Goal: Task Accomplishment & Management: Manage account settings

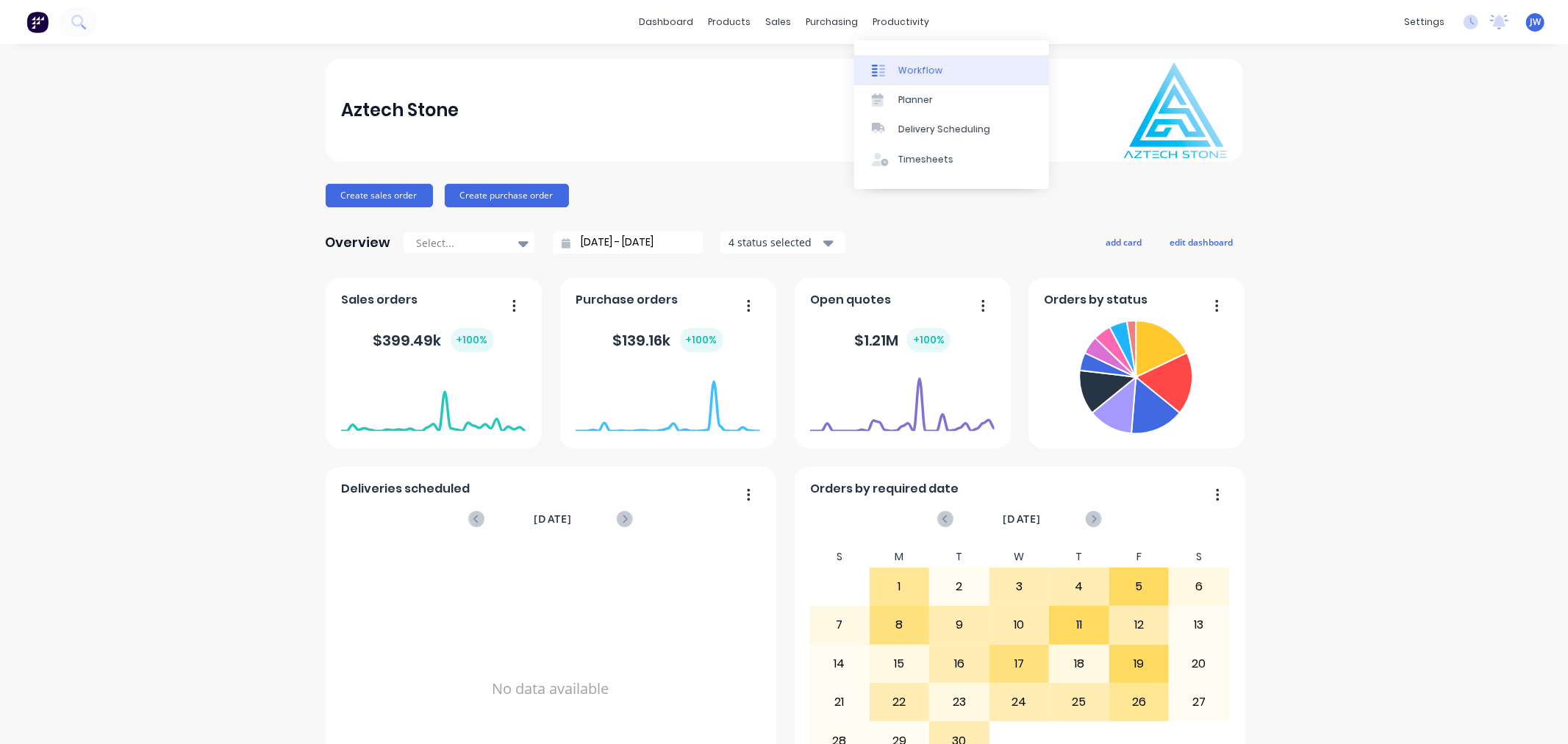
click at [900, 62] on link "Workflow" at bounding box center [952, 70] width 195 height 30
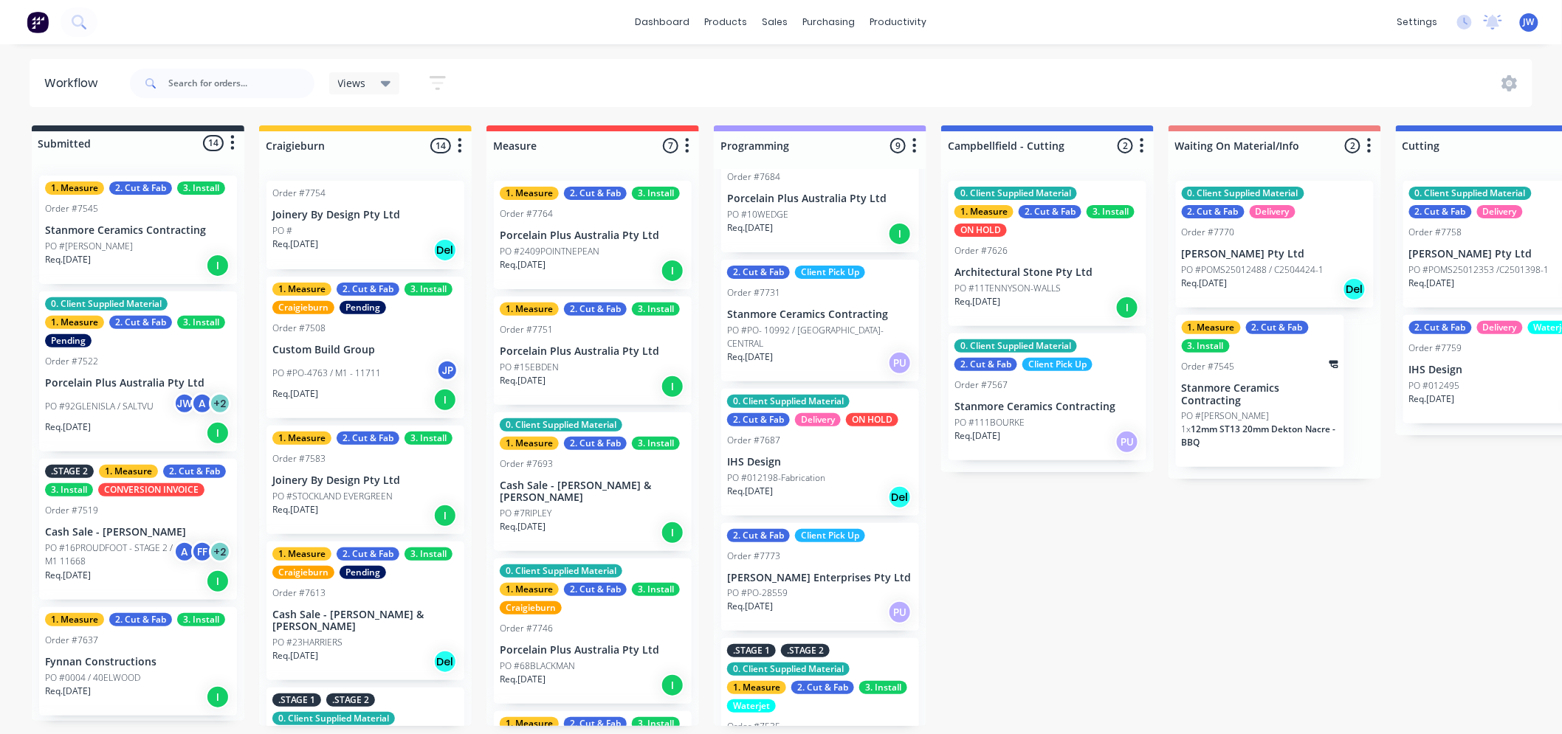
scroll to position [635, 0]
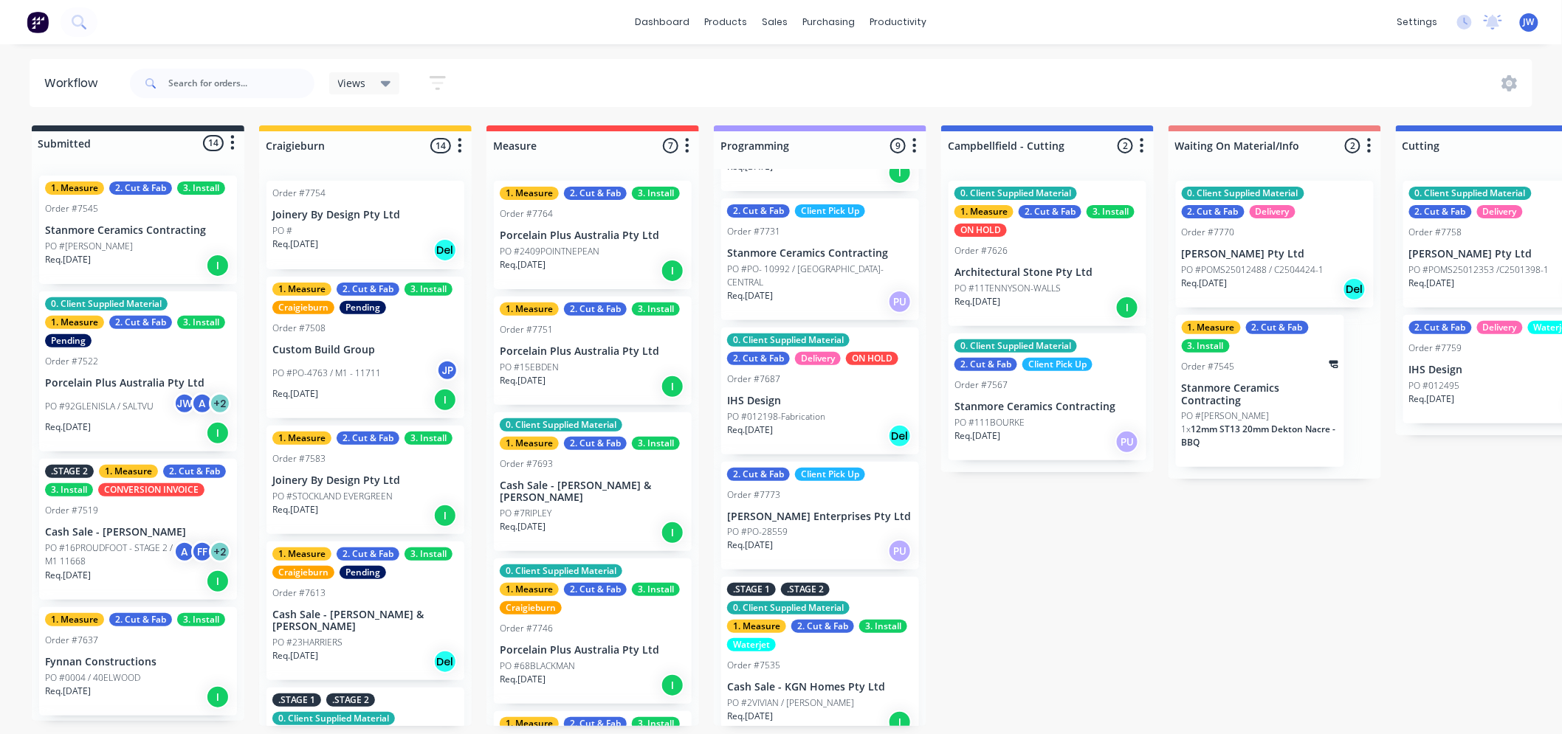
click at [802, 511] on p "[PERSON_NAME] Enterprises Pty Ltd" at bounding box center [820, 517] width 186 height 13
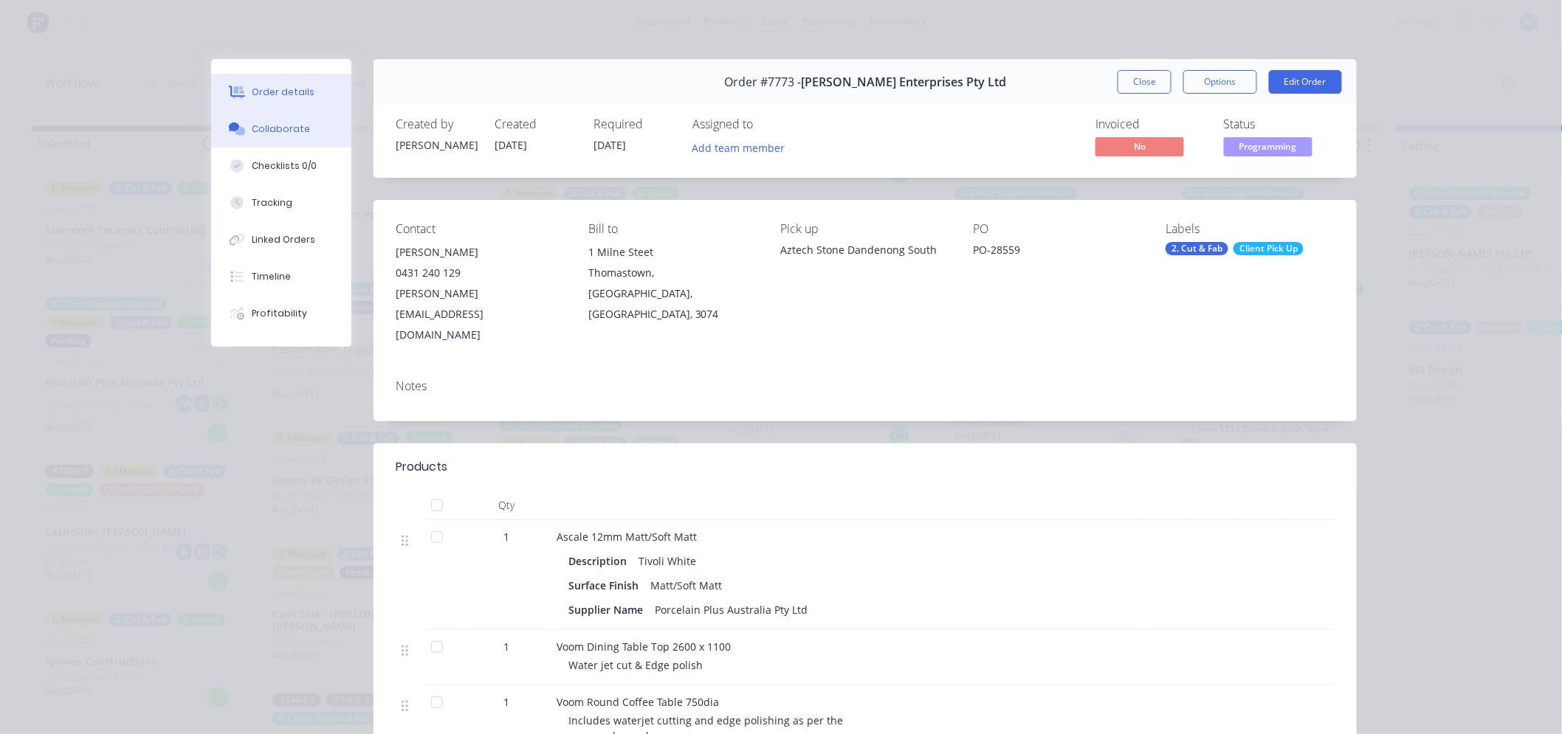
click at [291, 128] on div "Collaborate" at bounding box center [281, 129] width 58 height 13
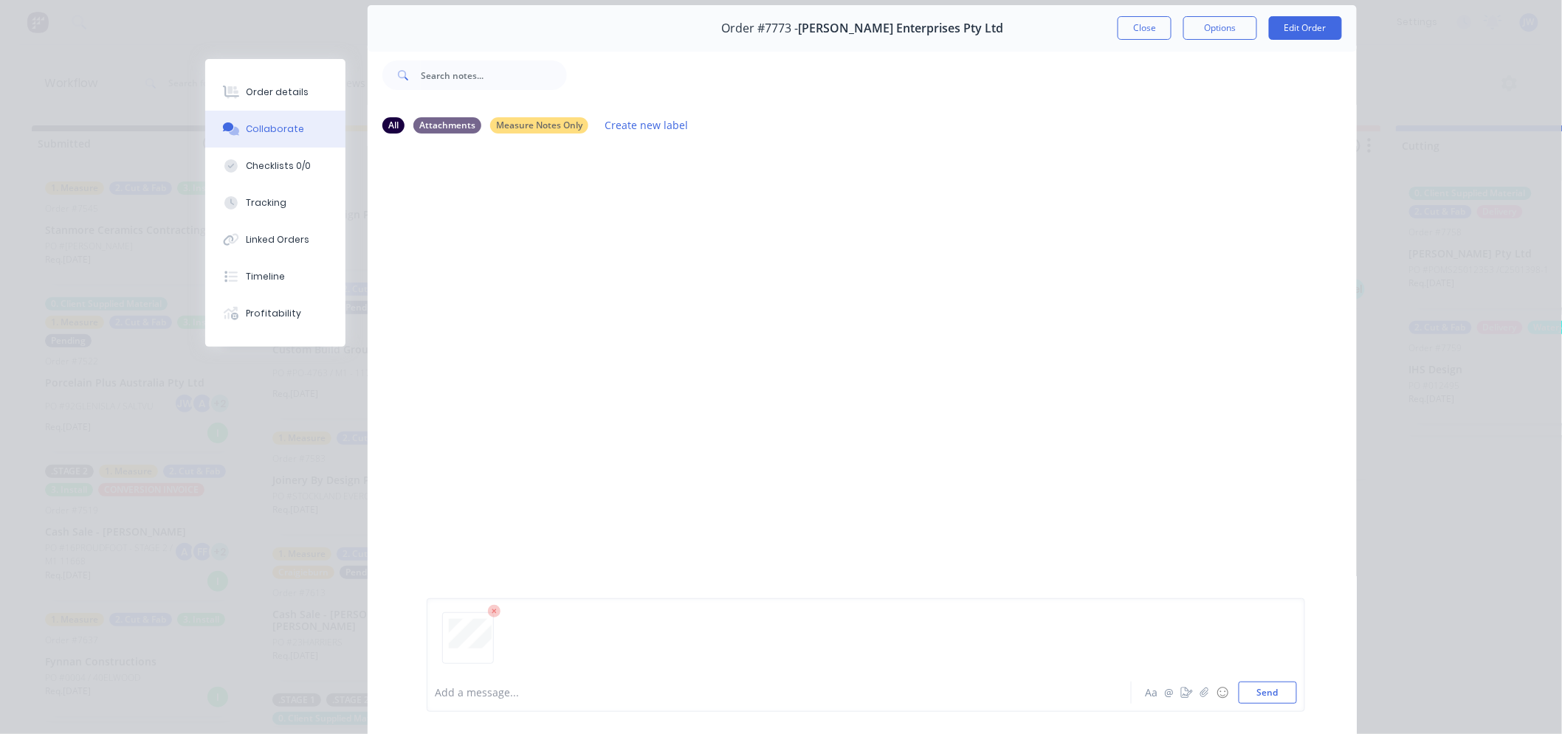
scroll to position [82, 0]
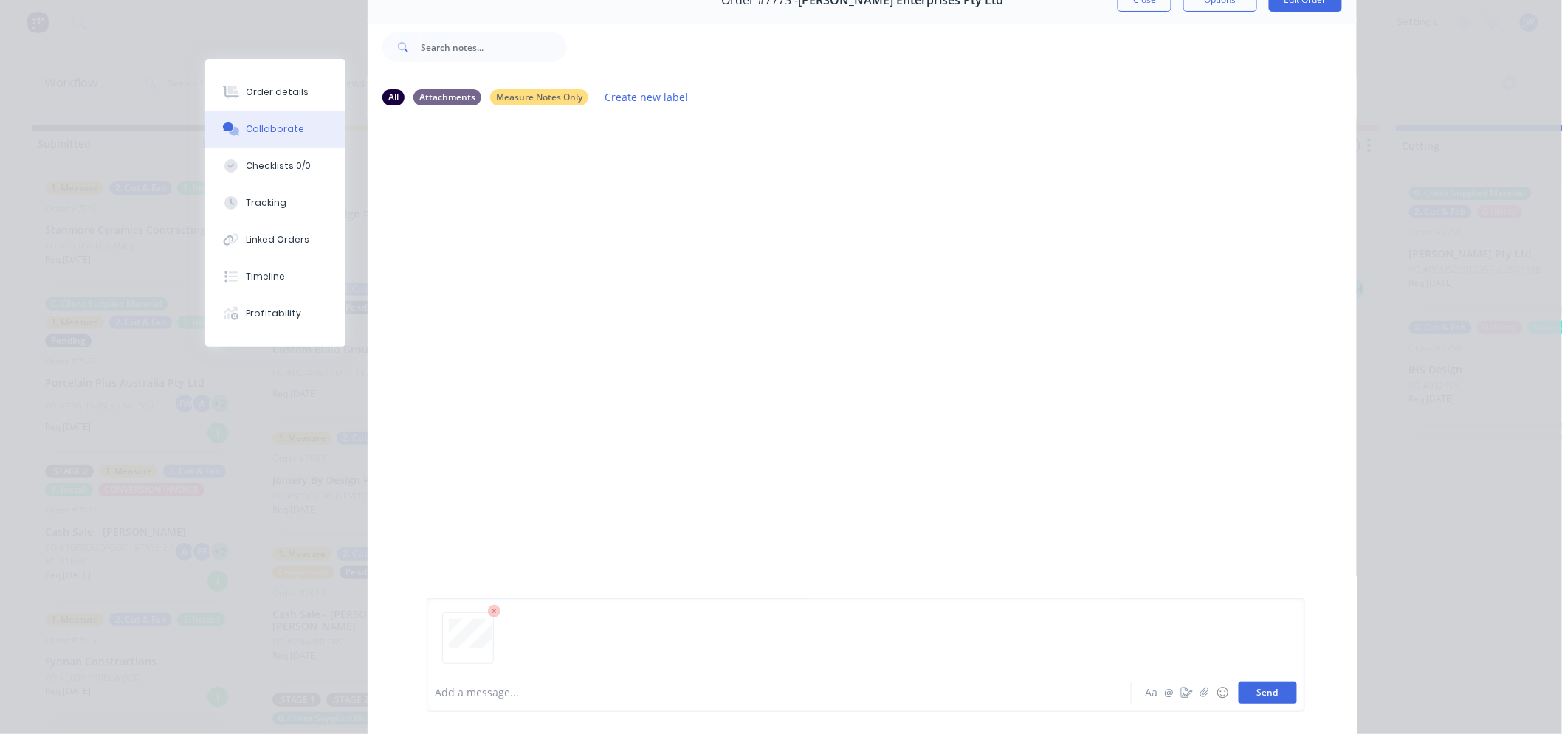
click at [1270, 699] on button "Send" at bounding box center [1268, 693] width 58 height 22
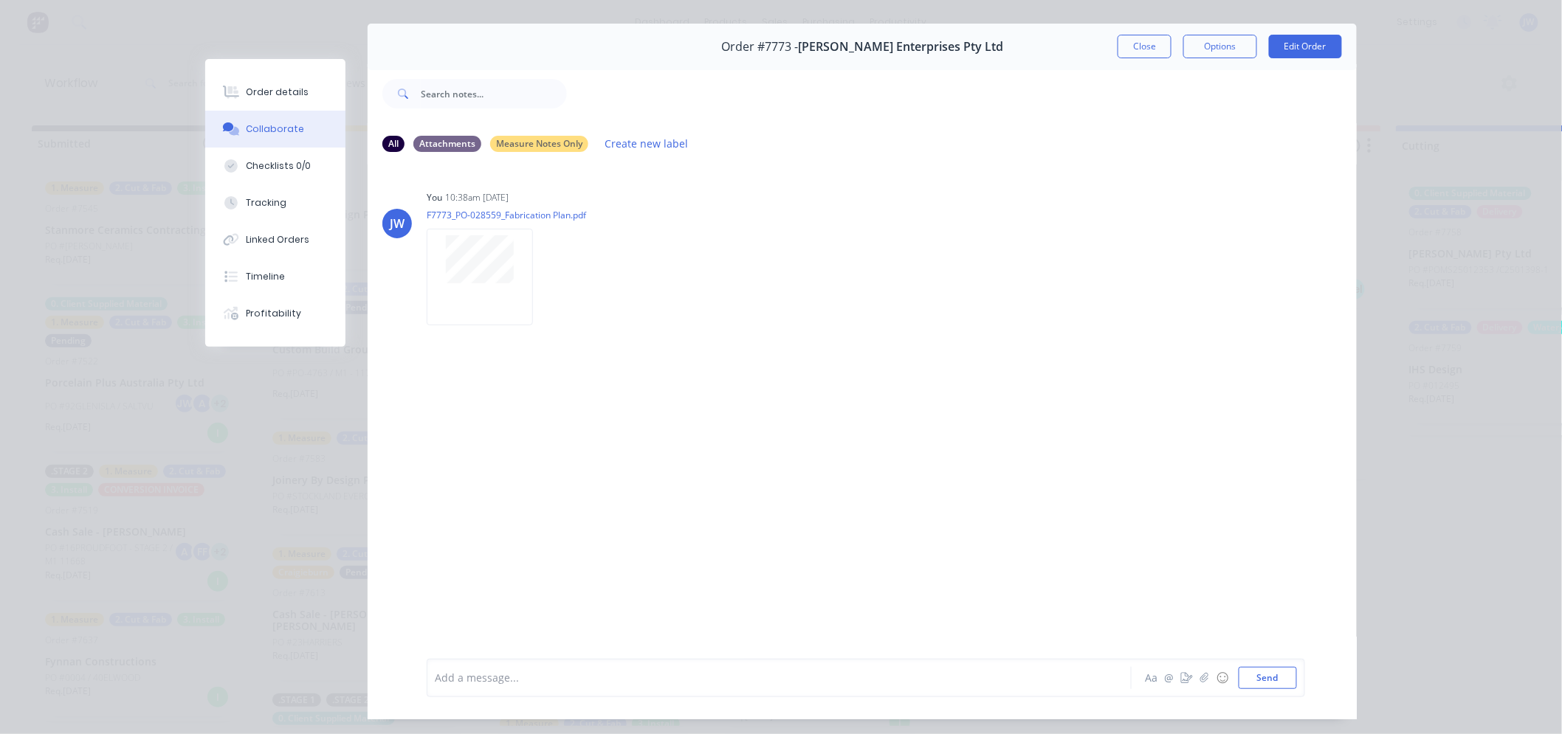
scroll to position [0, 0]
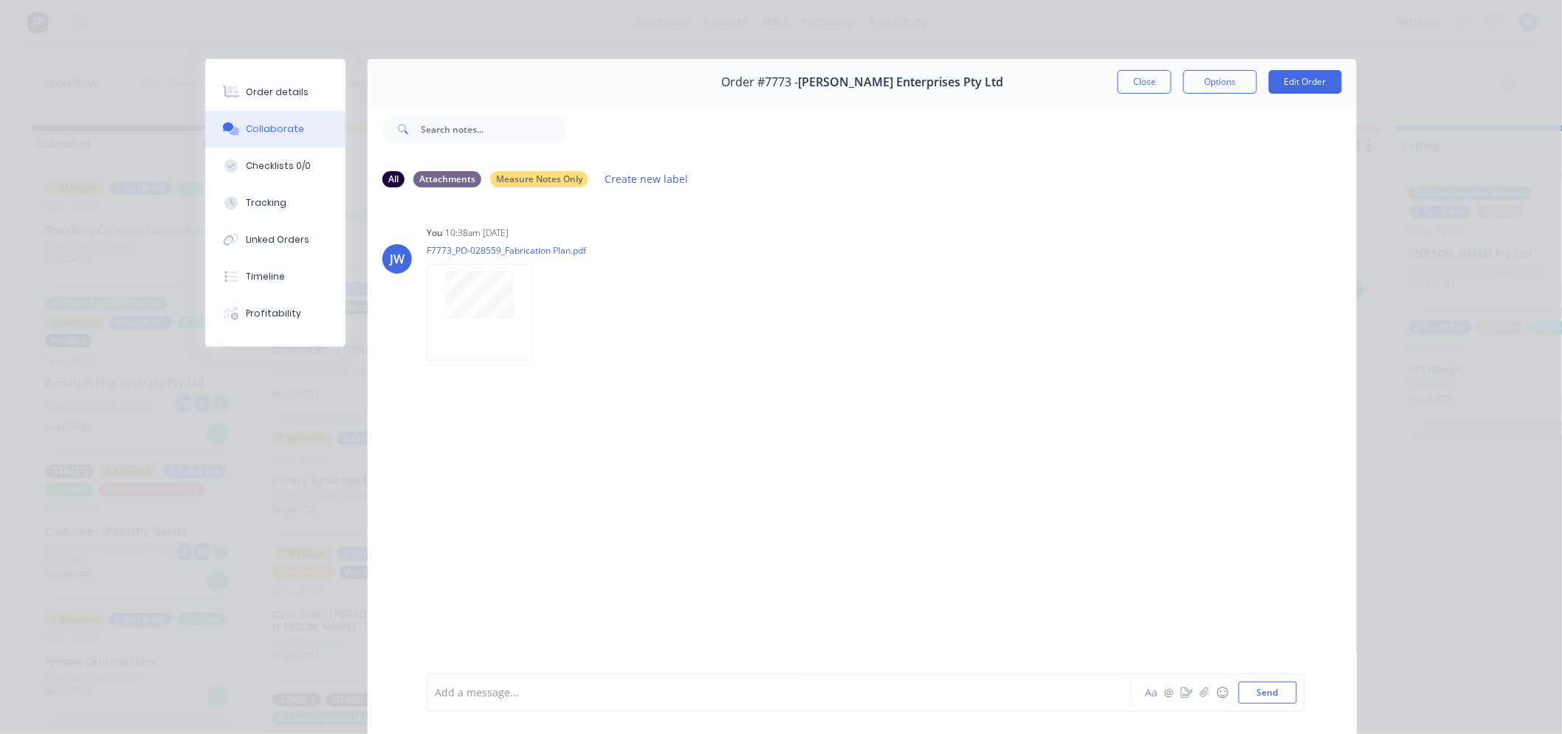
click at [890, 415] on div "JW You 10:38am [DATE] F7773_PO-028559_Fabrication Plan.pdf Labels Download Dele…" at bounding box center [862, 436] width 989 height 472
click at [1149, 81] on button "Close" at bounding box center [1145, 82] width 54 height 24
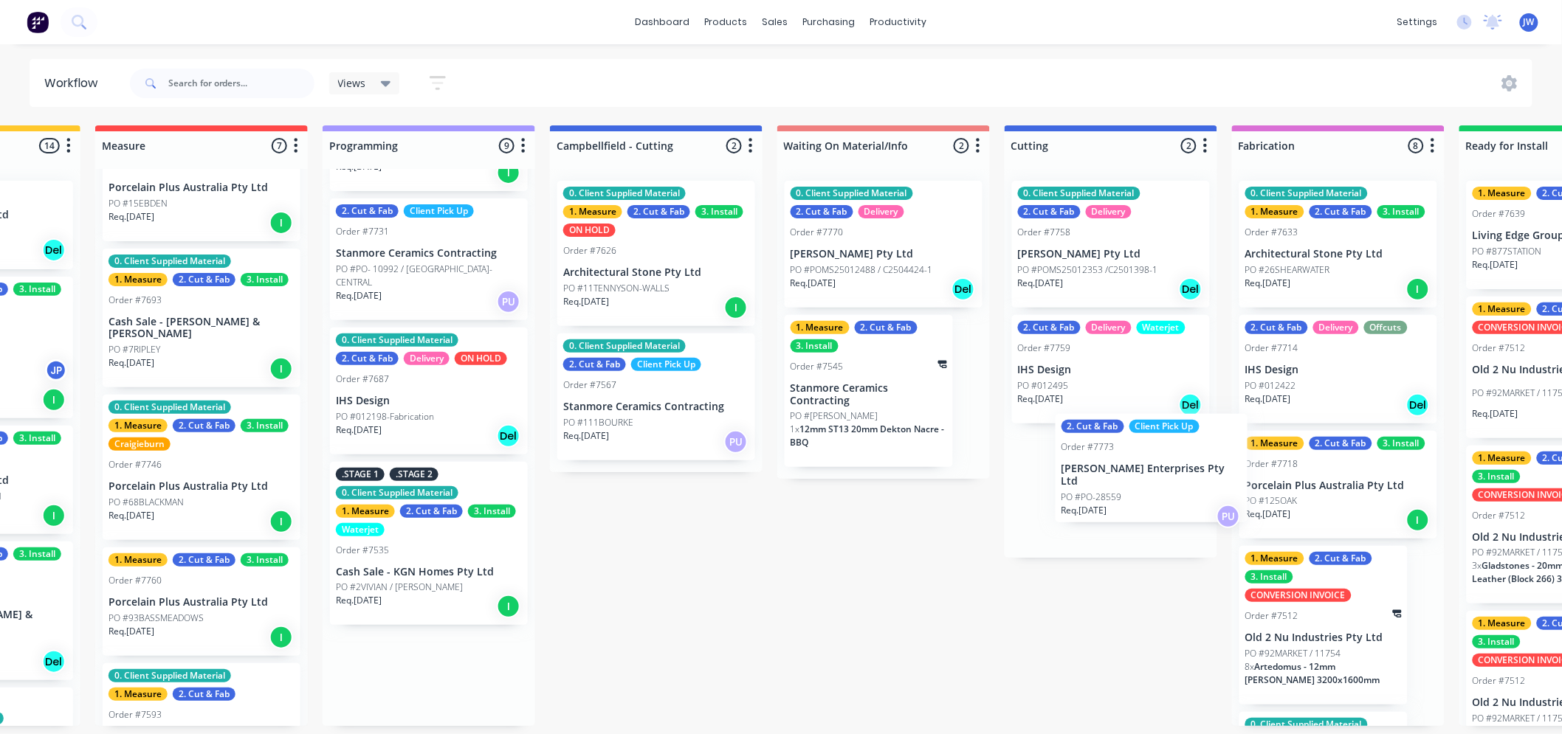
scroll to position [4, 394]
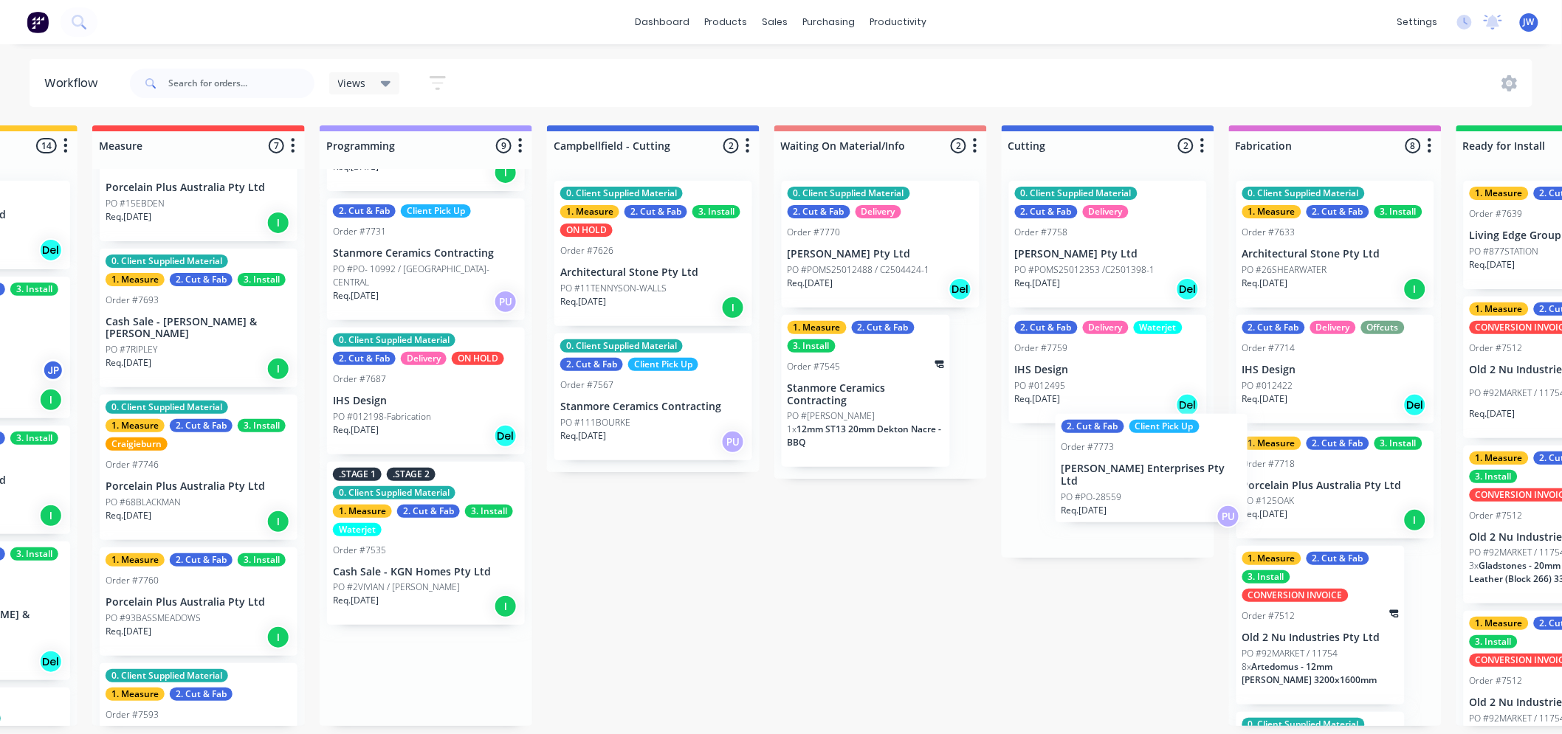
drag, startPoint x: 798, startPoint y: 521, endPoint x: 1153, endPoint y: 487, distance: 356.7
click at [1155, 487] on div "Submitted 14 Status colour #273444 hex #273444 Save Cancel Summaries Total orde…" at bounding box center [1147, 425] width 3104 height 601
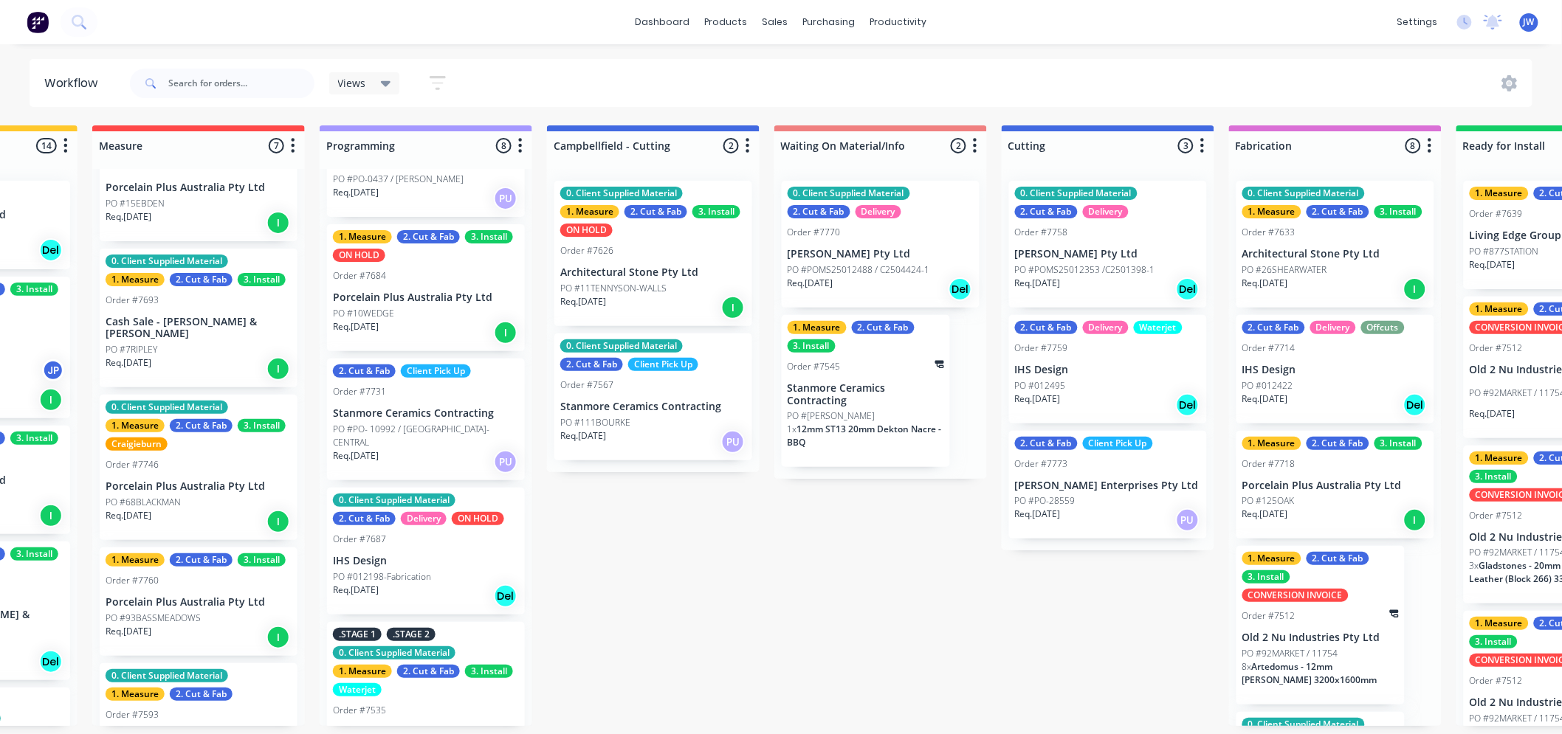
scroll to position [437, 0]
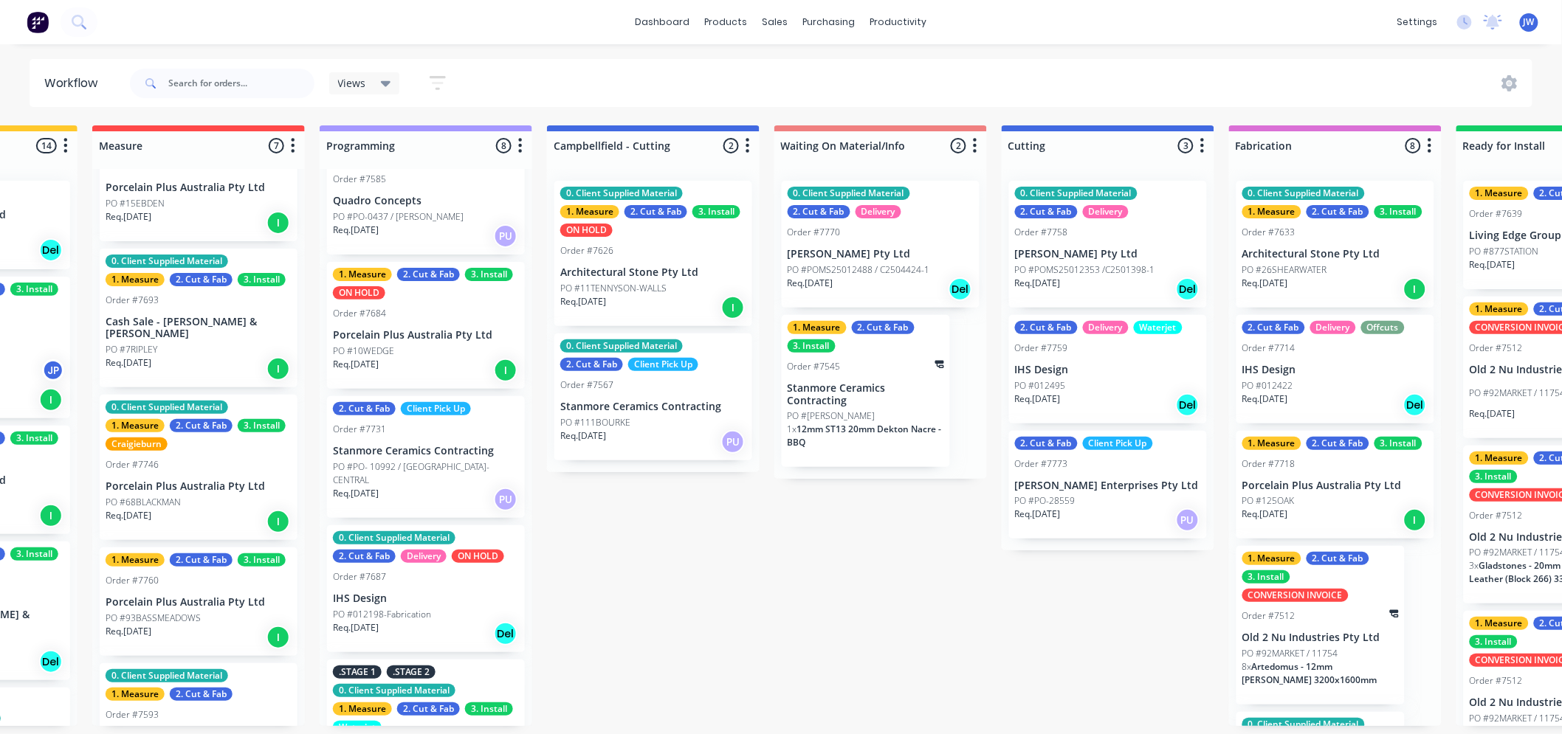
click at [417, 588] on div "0. Client Supplied Material 2. Cut & Fab Delivery ON HOLD Order #7687 IHS Desig…" at bounding box center [426, 589] width 198 height 127
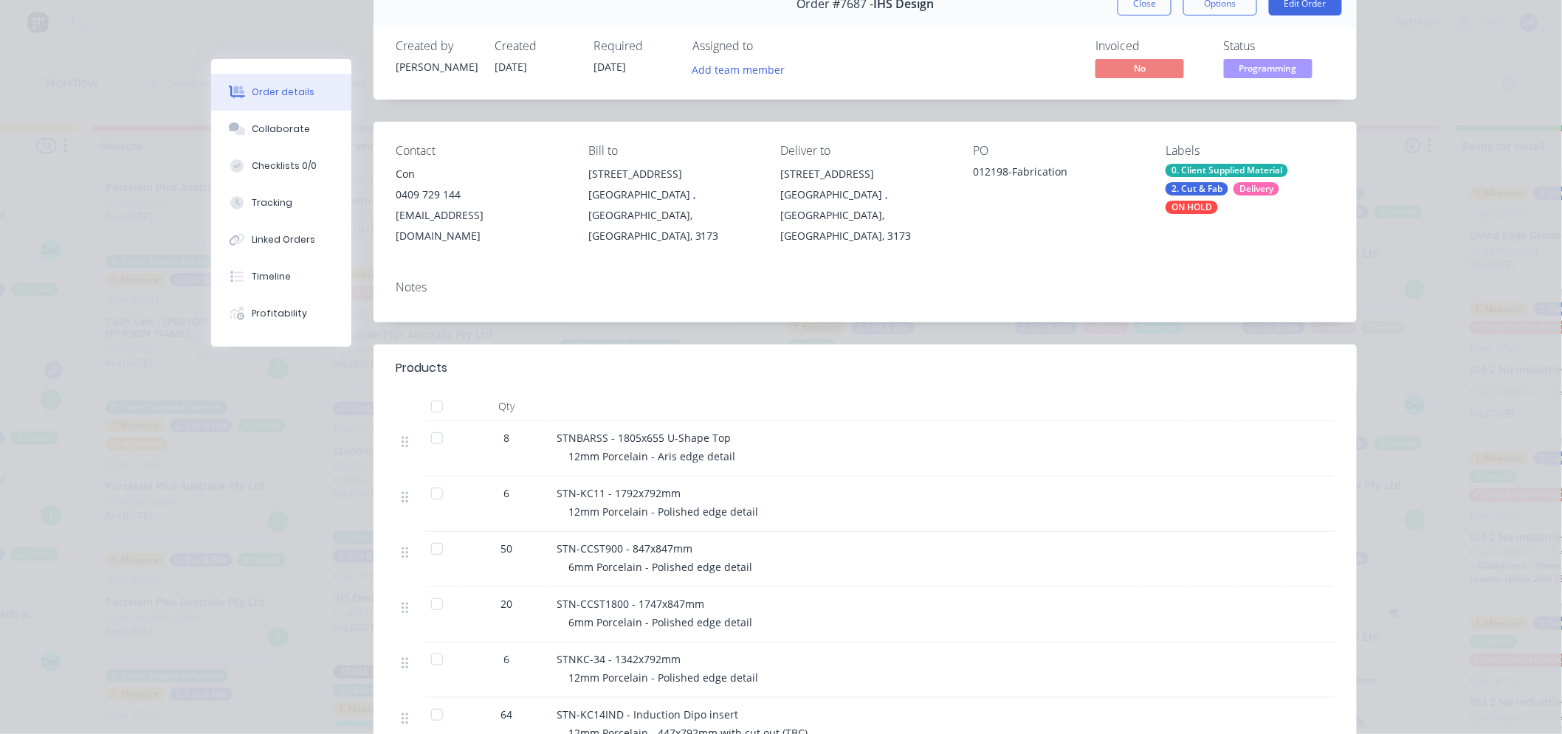
scroll to position [0, 0]
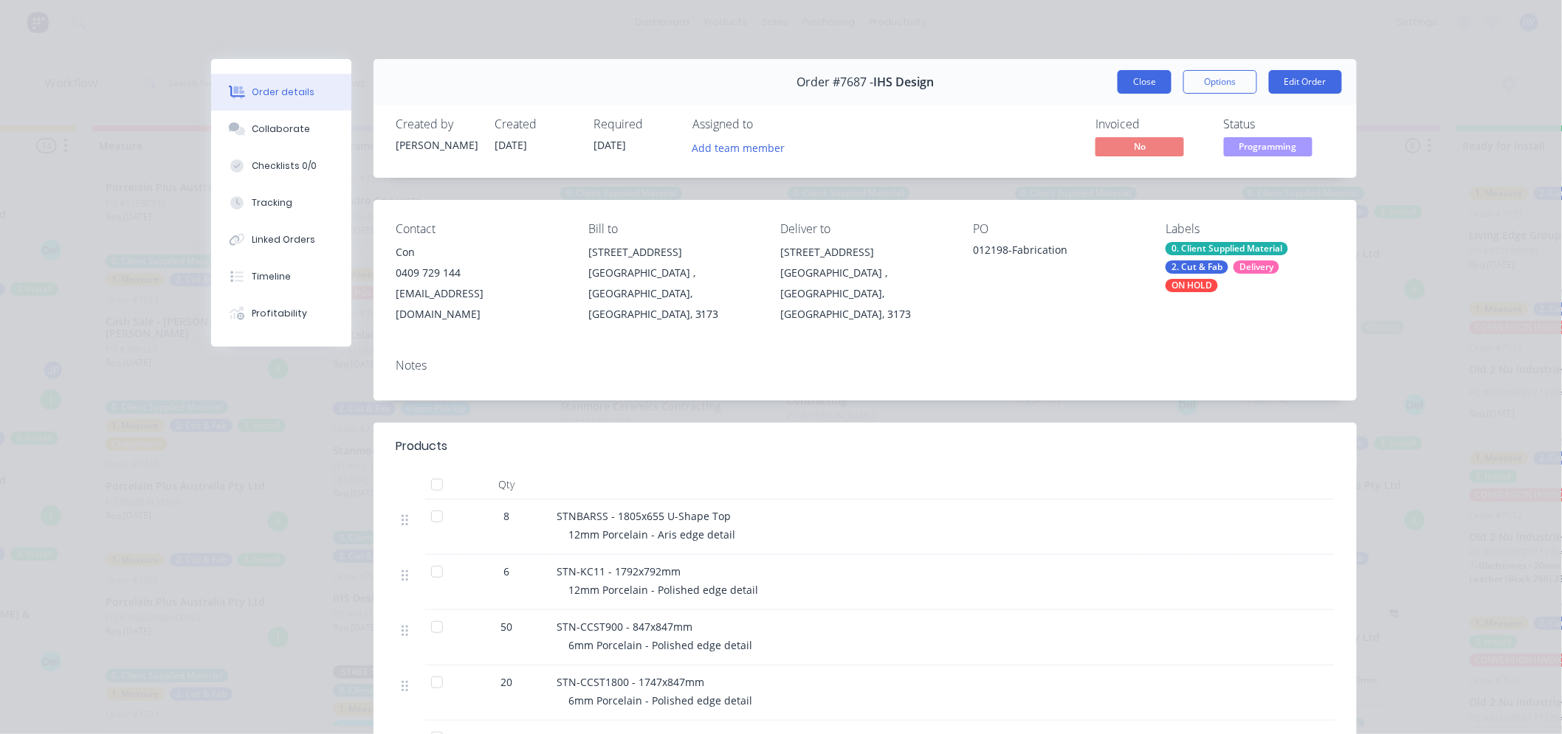
click at [1126, 78] on button "Close" at bounding box center [1145, 82] width 54 height 24
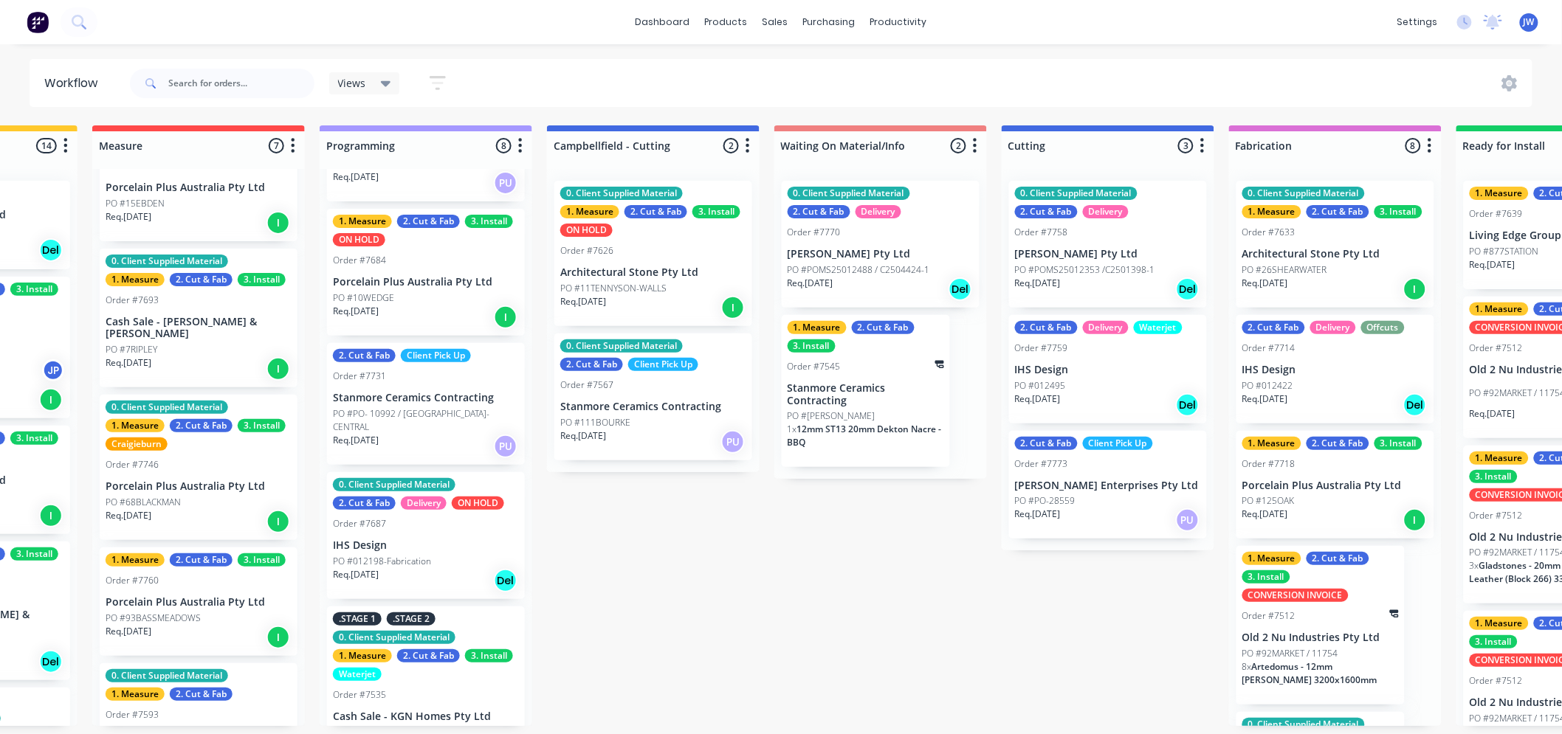
scroll to position [519, 0]
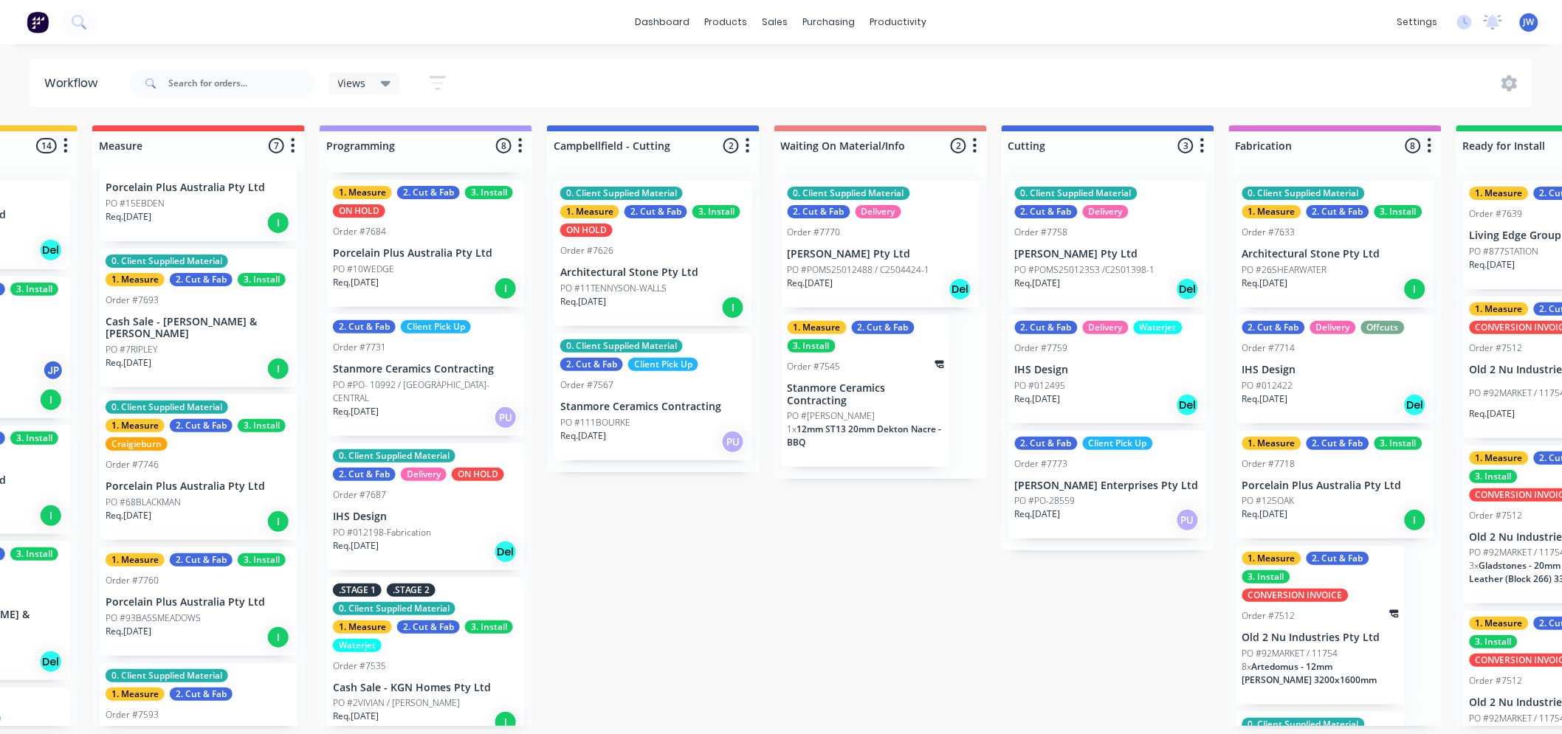
click at [1064, 357] on div "2. Cut & Fab Delivery Waterjet Order #7759 IHS Design PO #012495 Req. [DATE] Del" at bounding box center [1108, 369] width 198 height 109
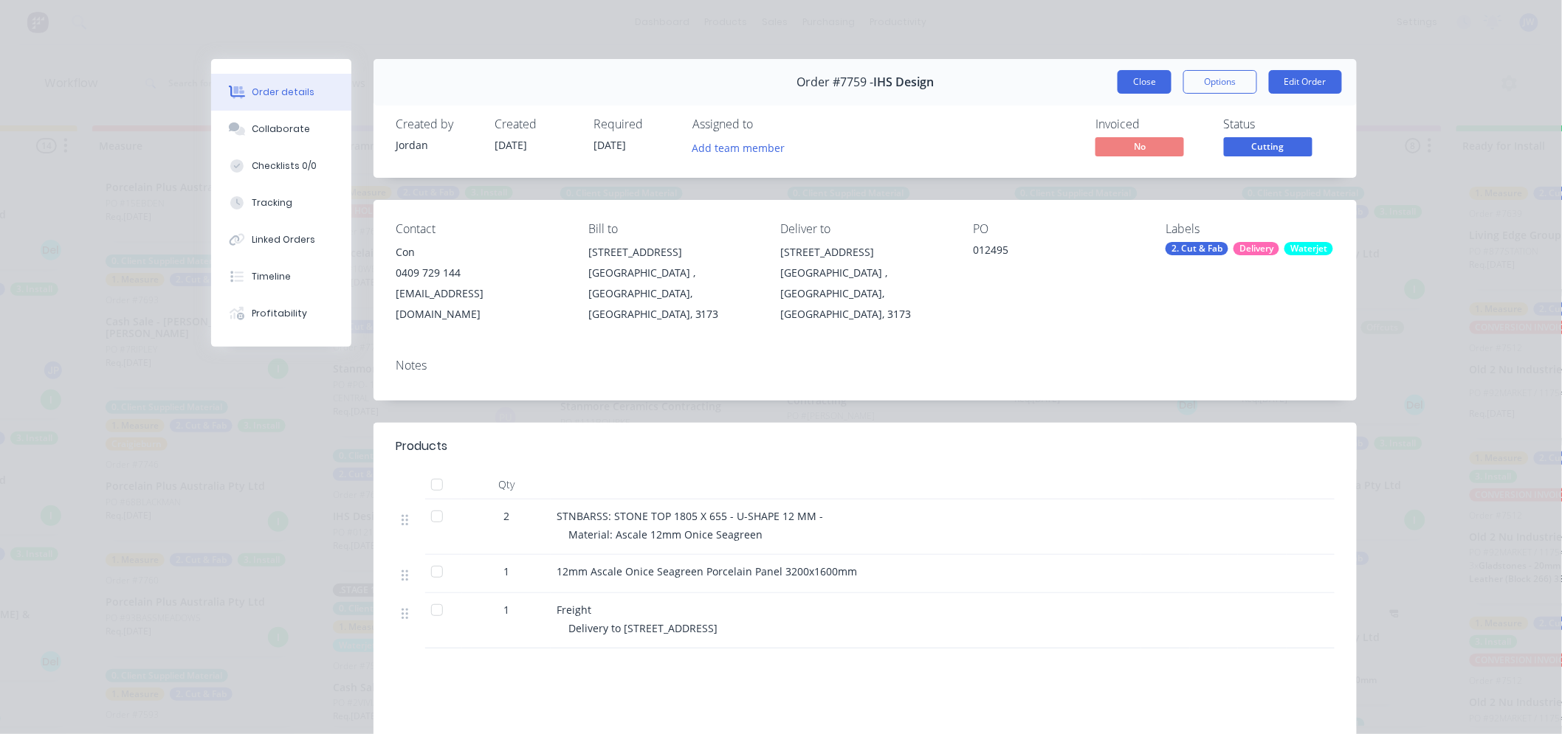
click at [1147, 76] on button "Close" at bounding box center [1145, 82] width 54 height 24
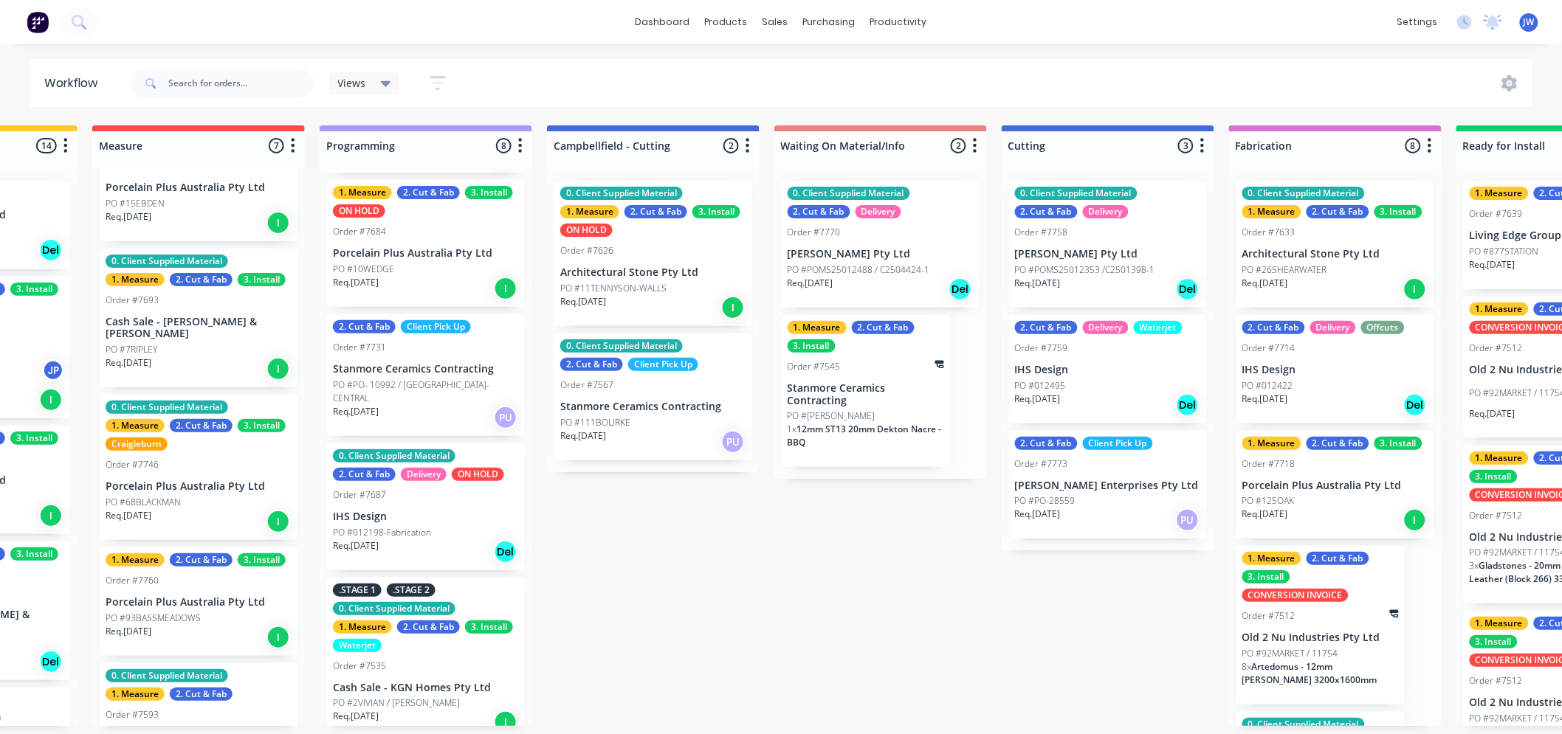
click at [444, 485] on div "0. Client Supplied Material 2. Cut & Fab Delivery ON HOLD Order #7687 IHS Desig…" at bounding box center [426, 507] width 198 height 127
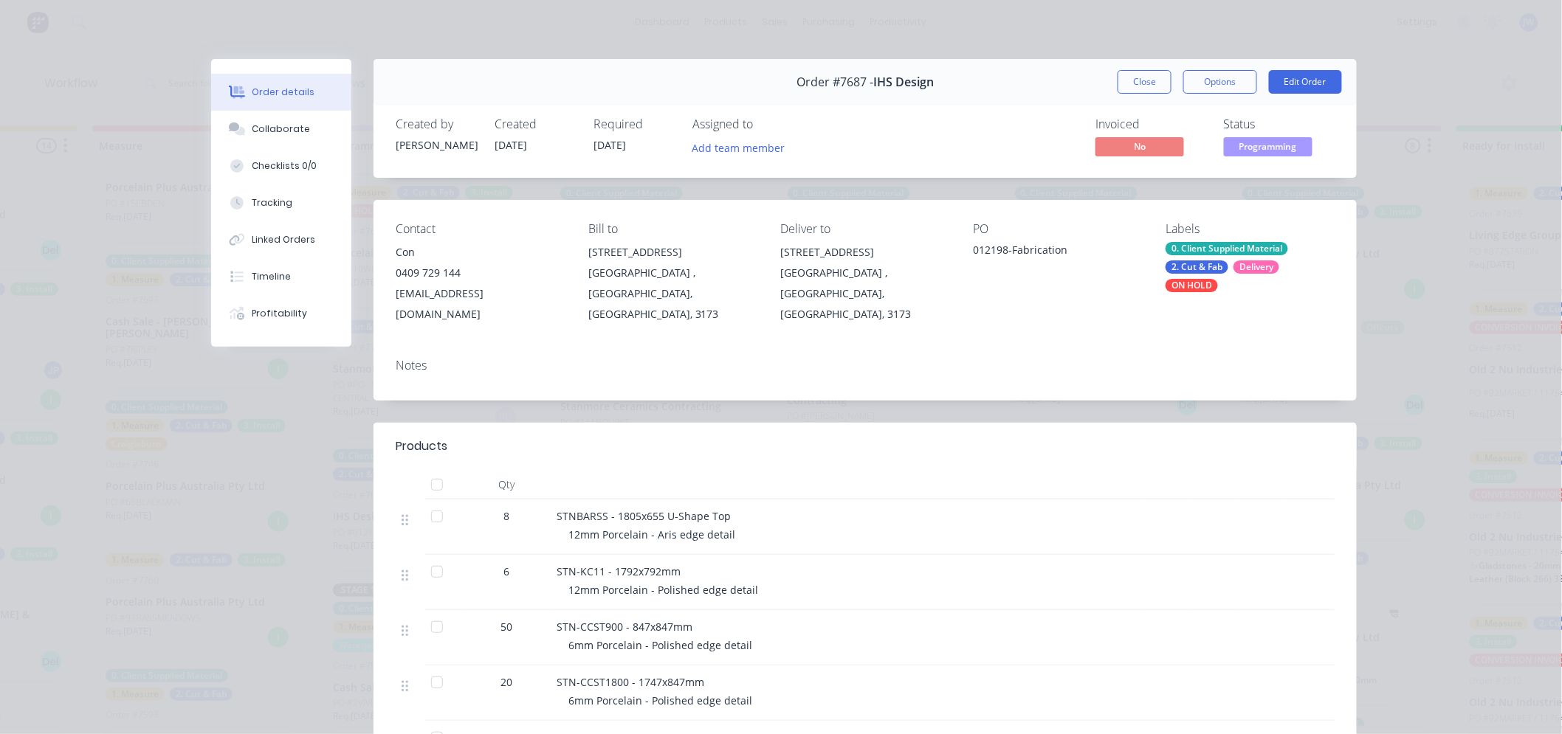
drag, startPoint x: 1208, startPoint y: 291, endPoint x: 1186, endPoint y: 285, distance: 22.2
click at [1186, 285] on div "ON HOLD" at bounding box center [1192, 285] width 52 height 13
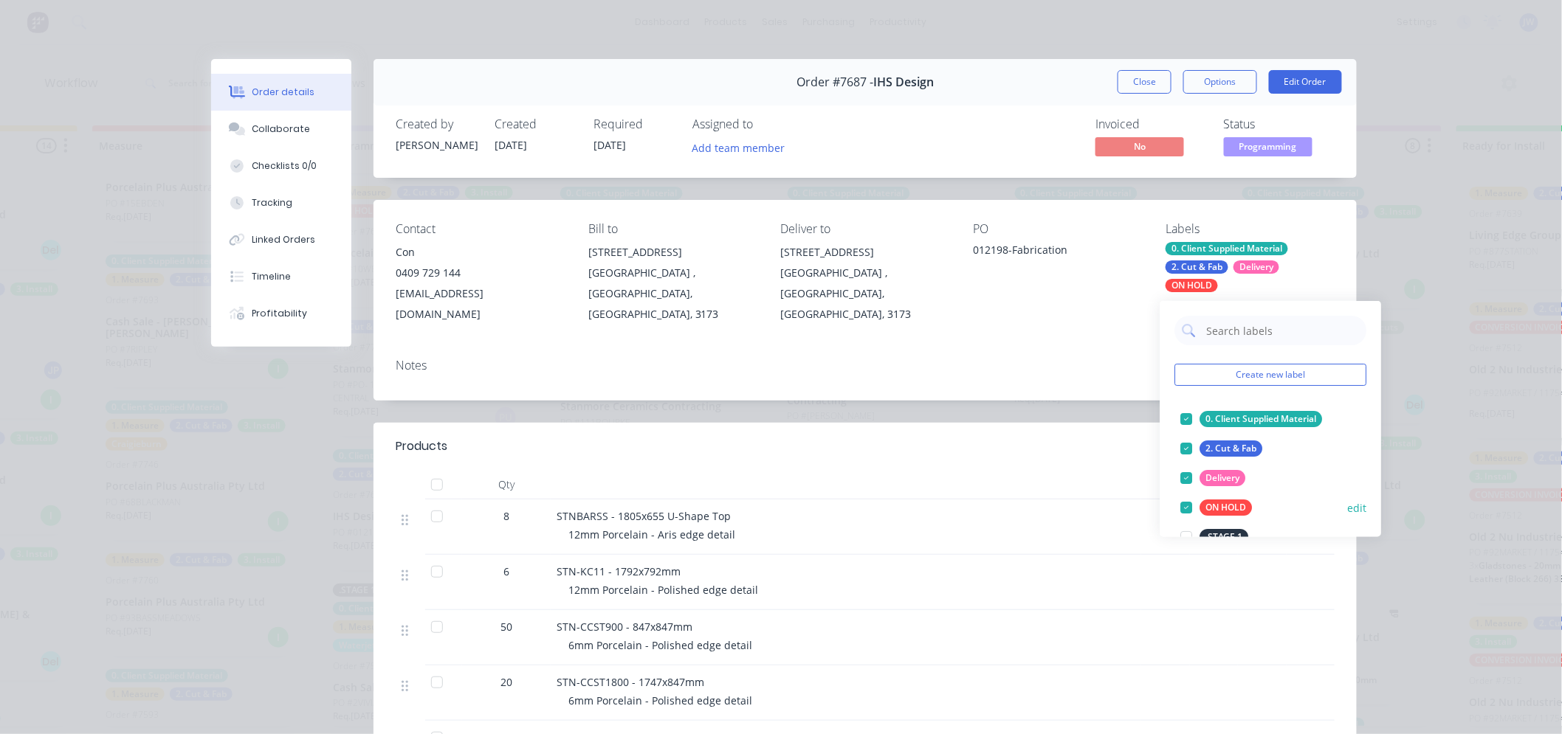
click at [1188, 500] on div at bounding box center [1187, 508] width 30 height 30
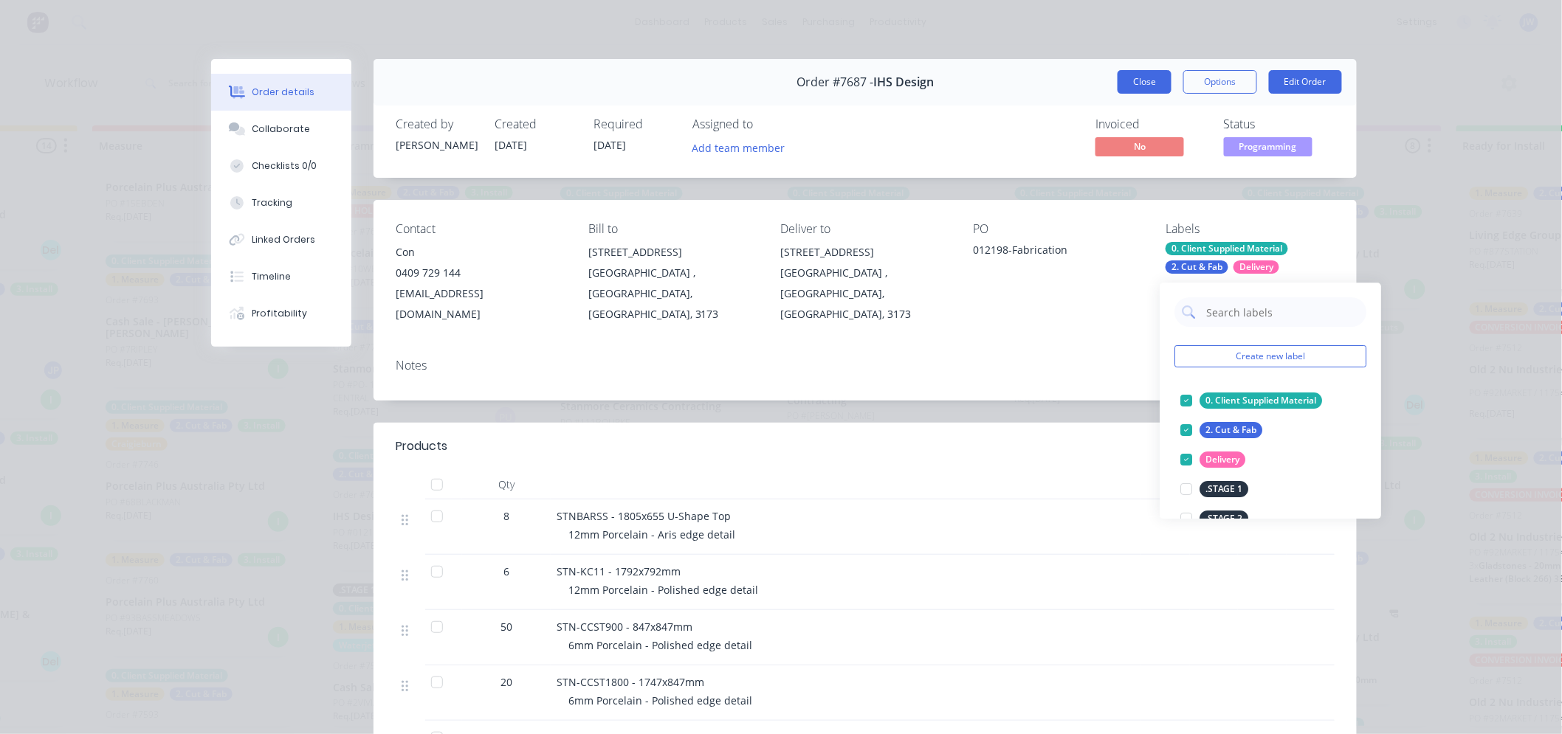
click at [1146, 82] on button "Close" at bounding box center [1145, 82] width 54 height 24
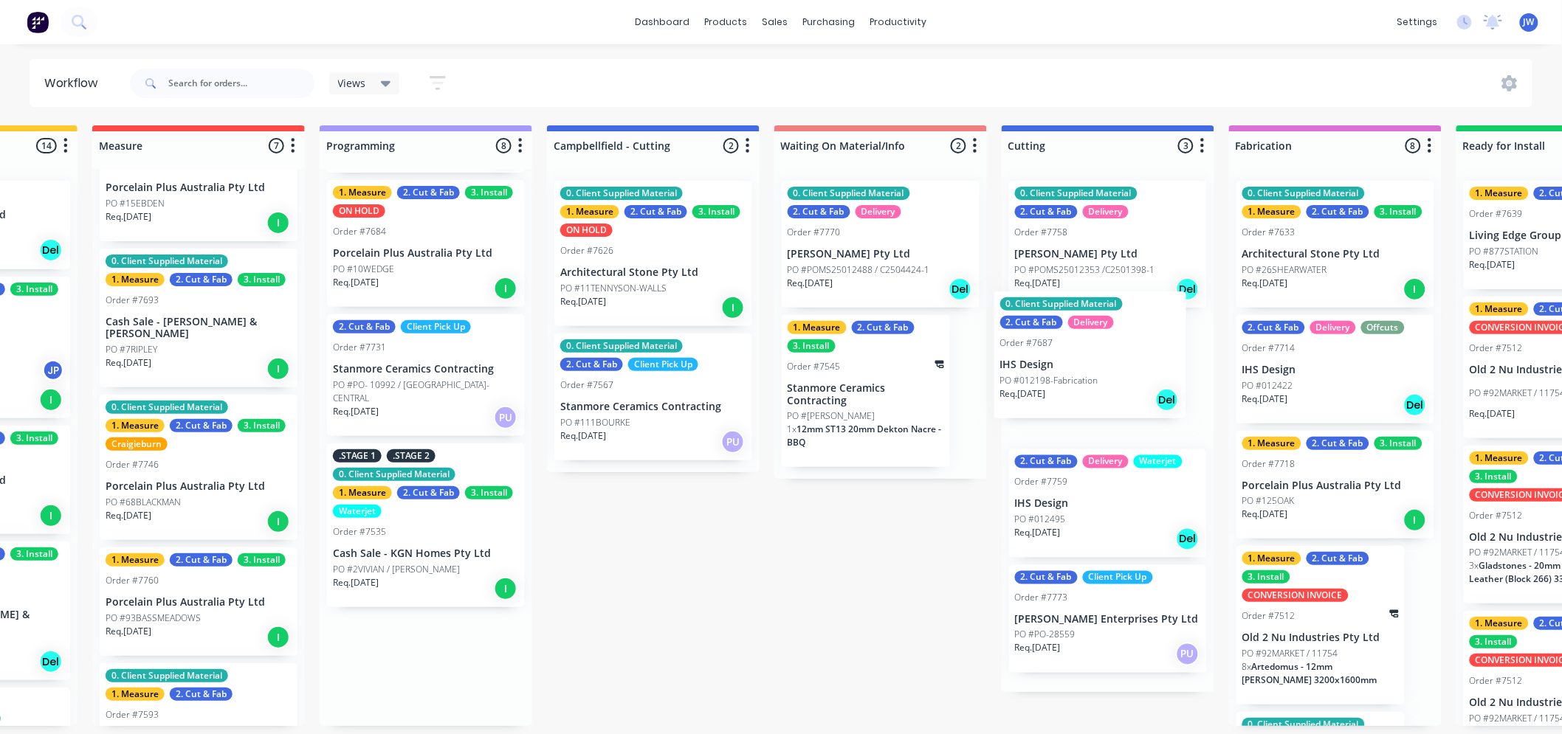
drag, startPoint x: 389, startPoint y: 495, endPoint x: 1082, endPoint y: 358, distance: 706.5
click at [1082, 358] on div "Submitted 14 Status colour #273444 hex #273444 Save Cancel Summaries Total orde…" at bounding box center [1147, 425] width 3104 height 601
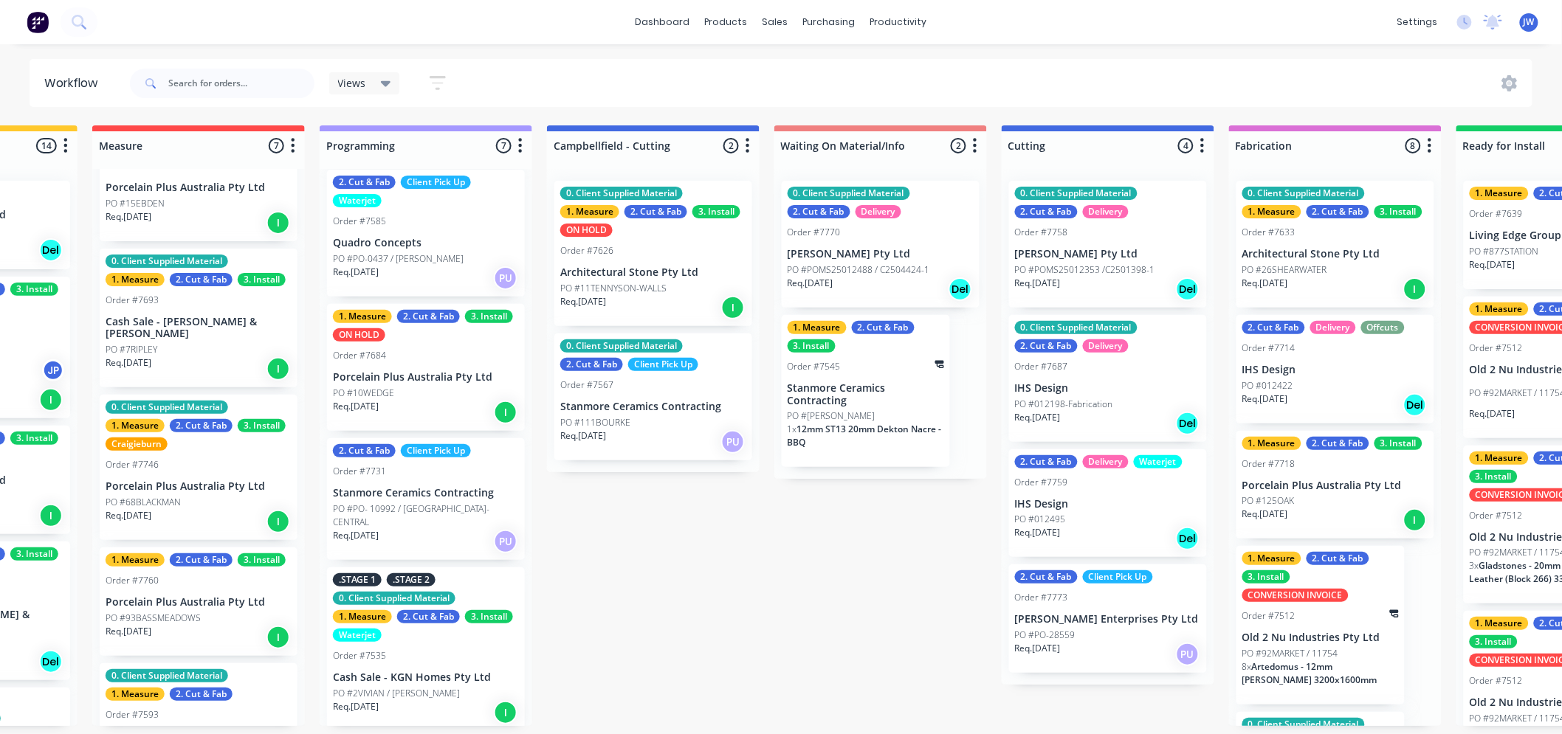
scroll to position [385, 0]
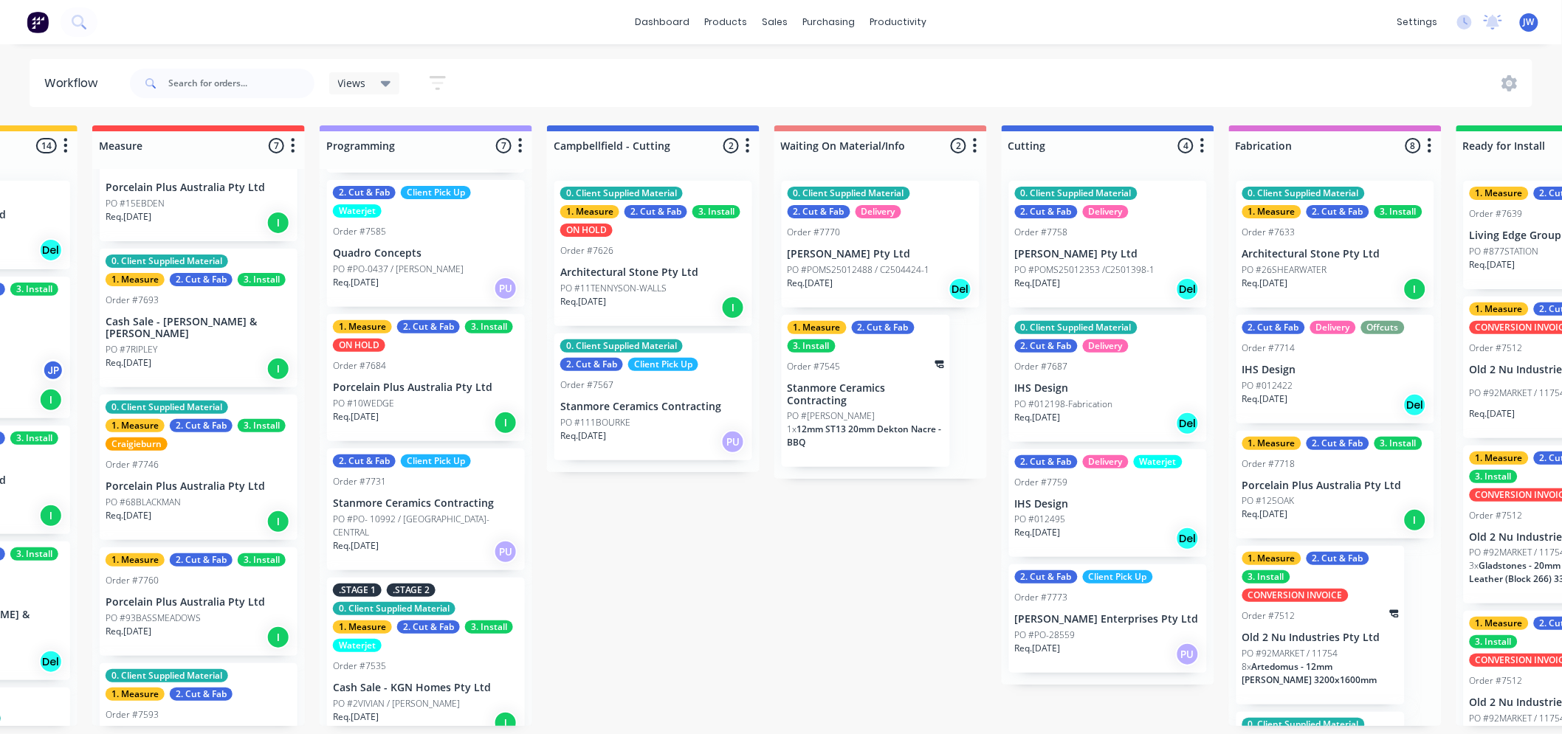
click at [1316, 393] on div "Req. [DATE] Del" at bounding box center [1335, 405] width 186 height 25
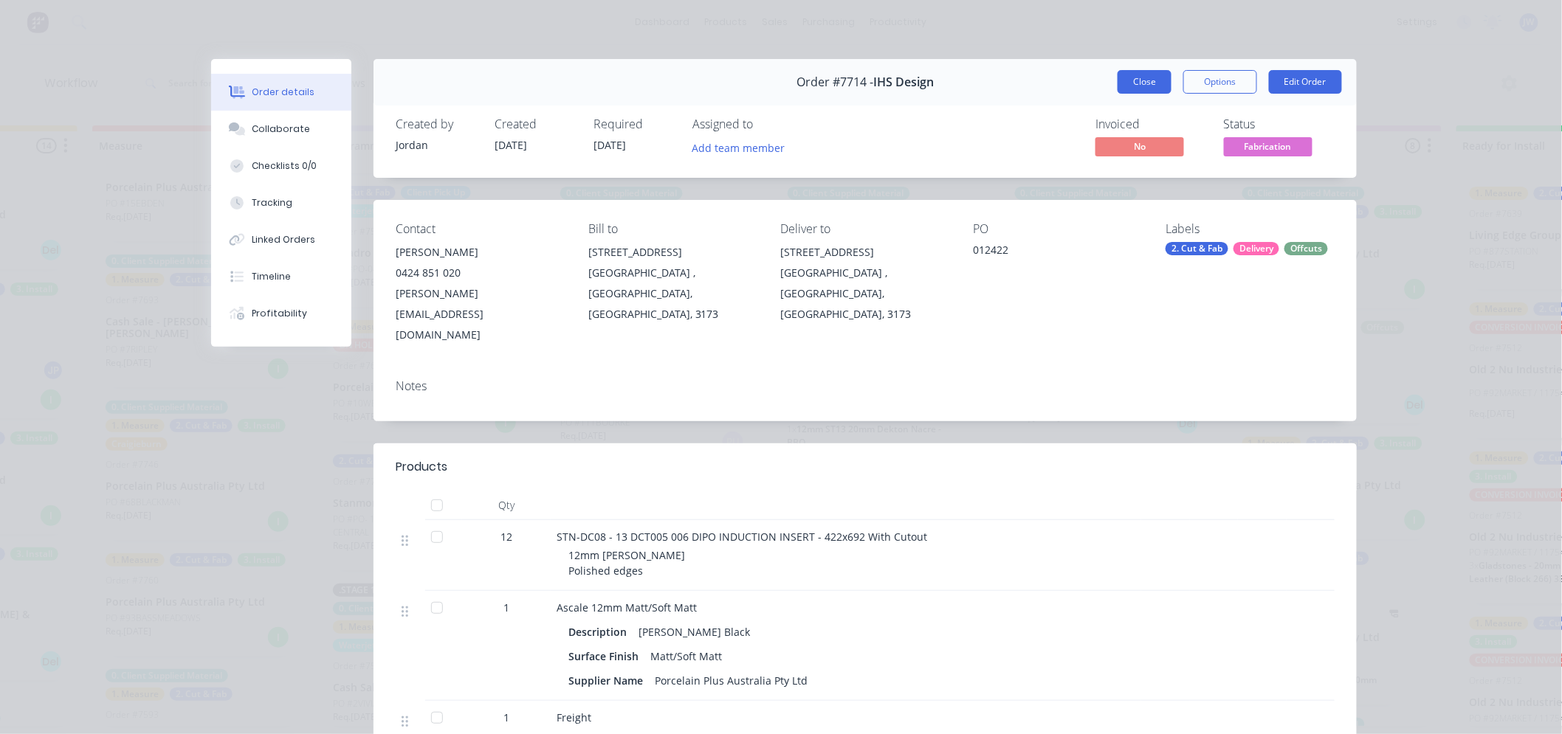
click at [1152, 81] on button "Close" at bounding box center [1145, 82] width 54 height 24
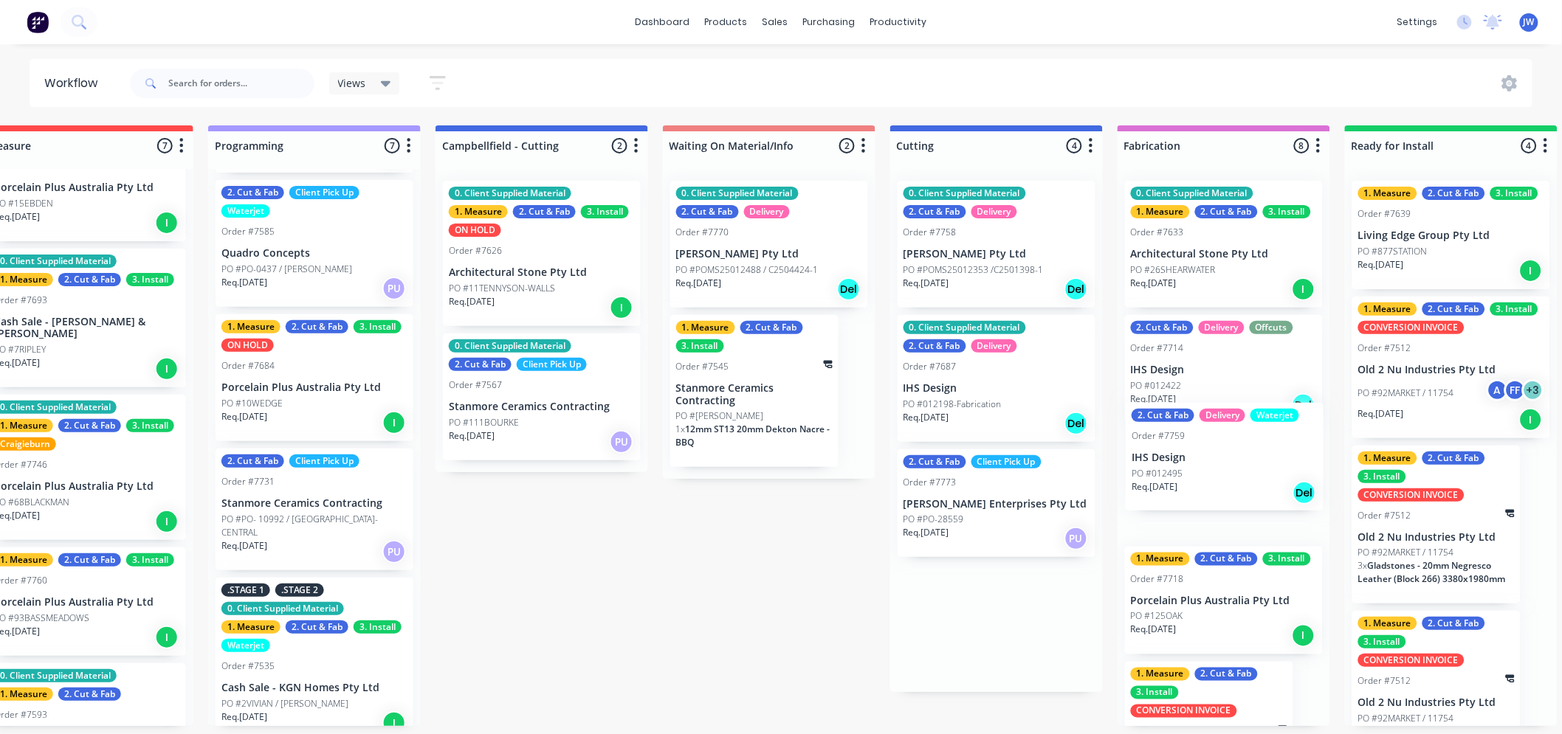
drag, startPoint x: 1061, startPoint y: 514, endPoint x: 1192, endPoint y: 462, distance: 141.5
click at [1192, 462] on div "Submitted 14 Status colour #273444 hex #273444 Save Cancel Summaries Total orde…" at bounding box center [1035, 425] width 3104 height 601
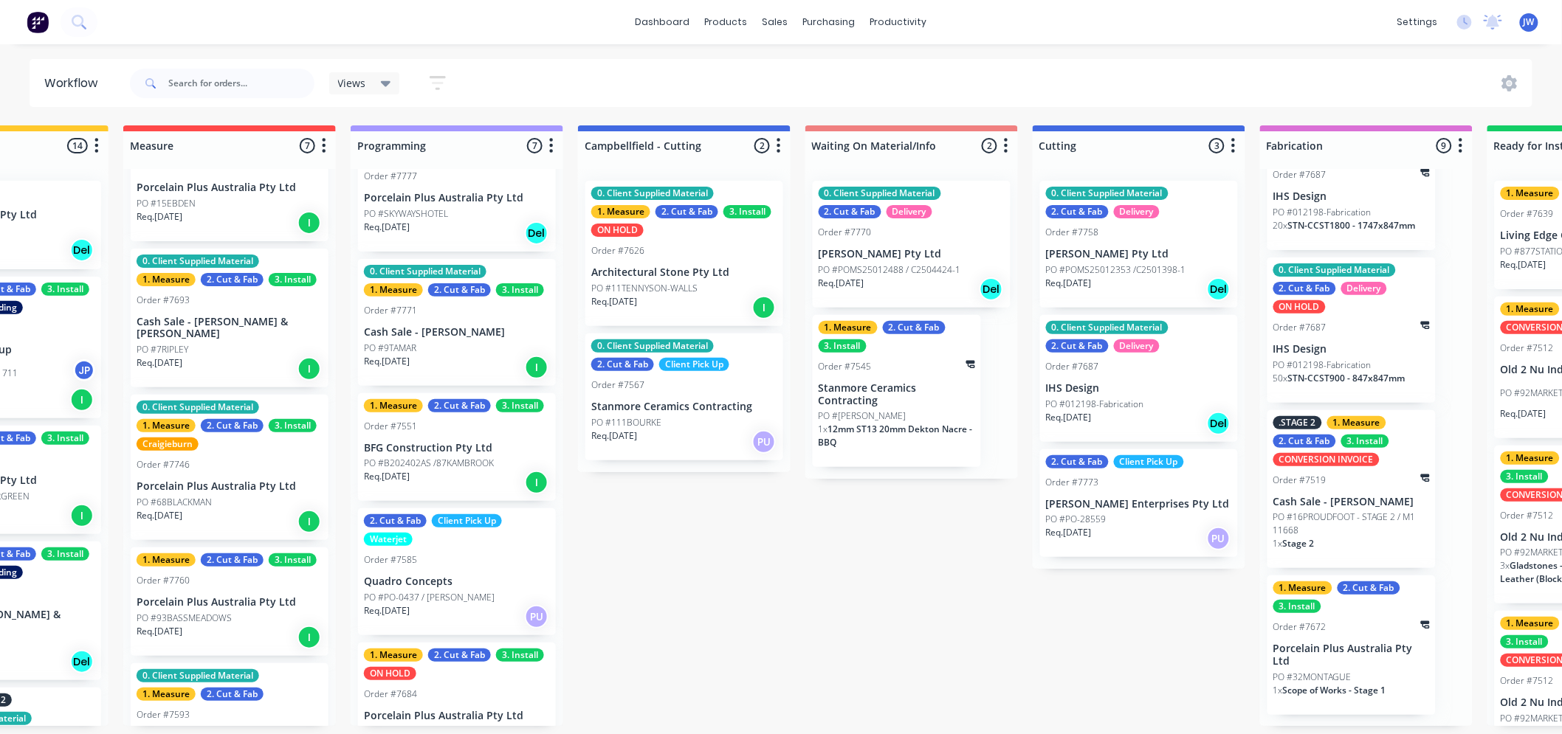
scroll to position [0, 0]
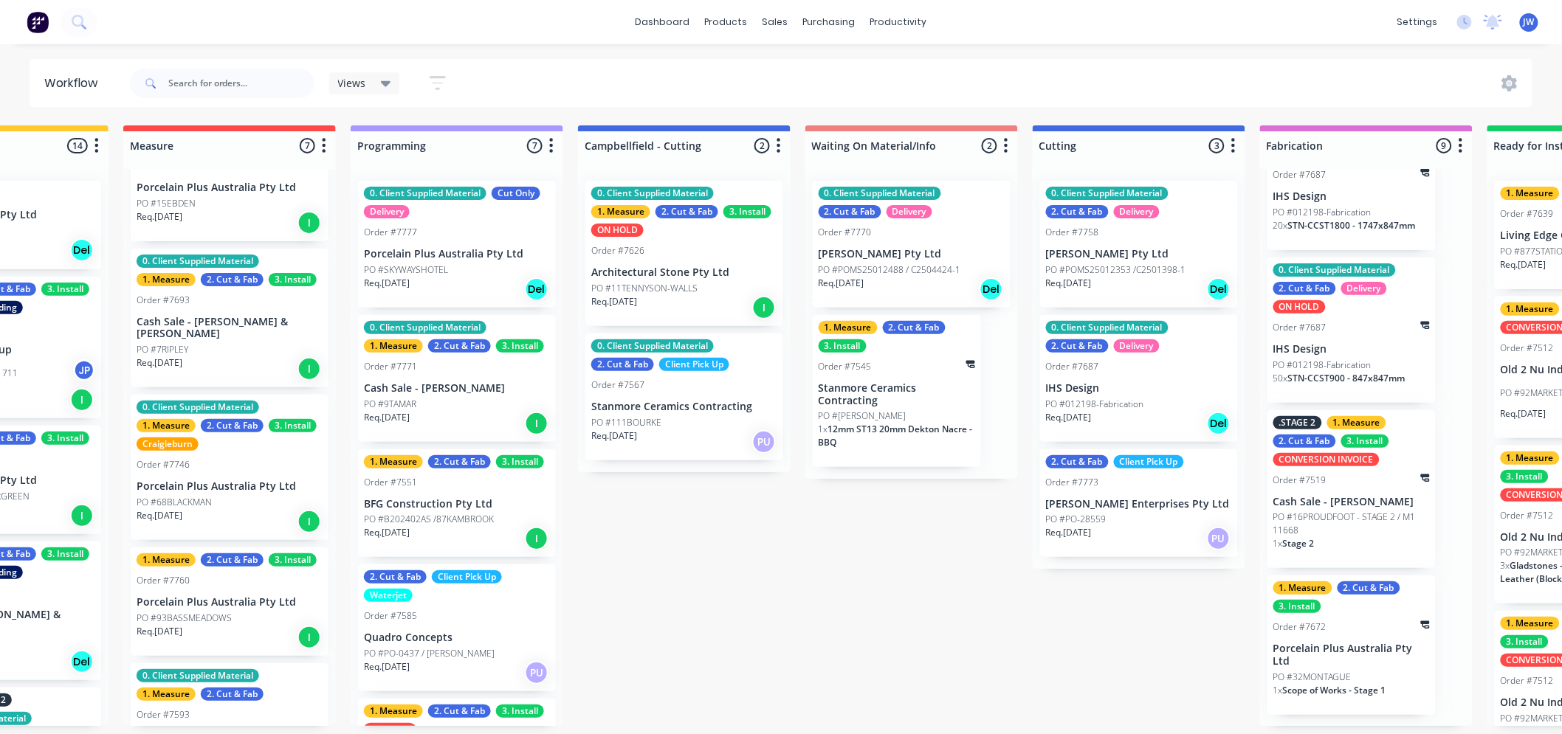
click at [726, 537] on div "Submitted 14 Status colour #273444 hex #273444 Save Cancel Summaries Total orde…" at bounding box center [1178, 425] width 3104 height 601
click at [1053, 49] on div "dashboard products sales purchasing productivity dashboard products Product Cat…" at bounding box center [418, 323] width 1562 height 646
click at [881, 633] on div "Submitted 14 Status colour #273444 hex #273444 Save Cancel Summaries Total orde…" at bounding box center [1178, 425] width 3104 height 601
